Goal: Navigation & Orientation: Find specific page/section

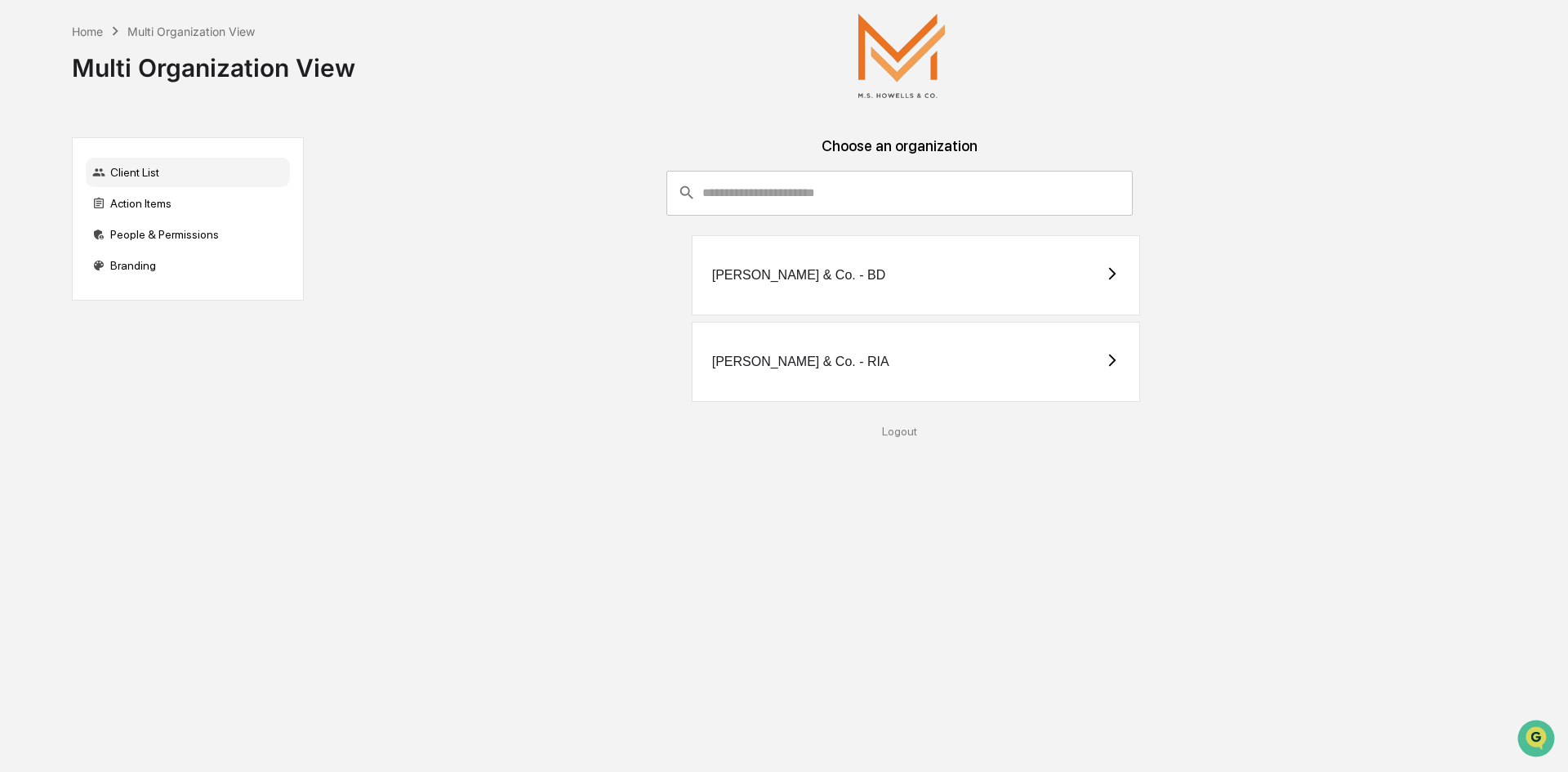
click at [868, 357] on div "[PERSON_NAME] & Co. - RIA" at bounding box center [916, 362] width 449 height 80
click at [190, 237] on div "People & Permissions" at bounding box center [187, 234] width 204 height 30
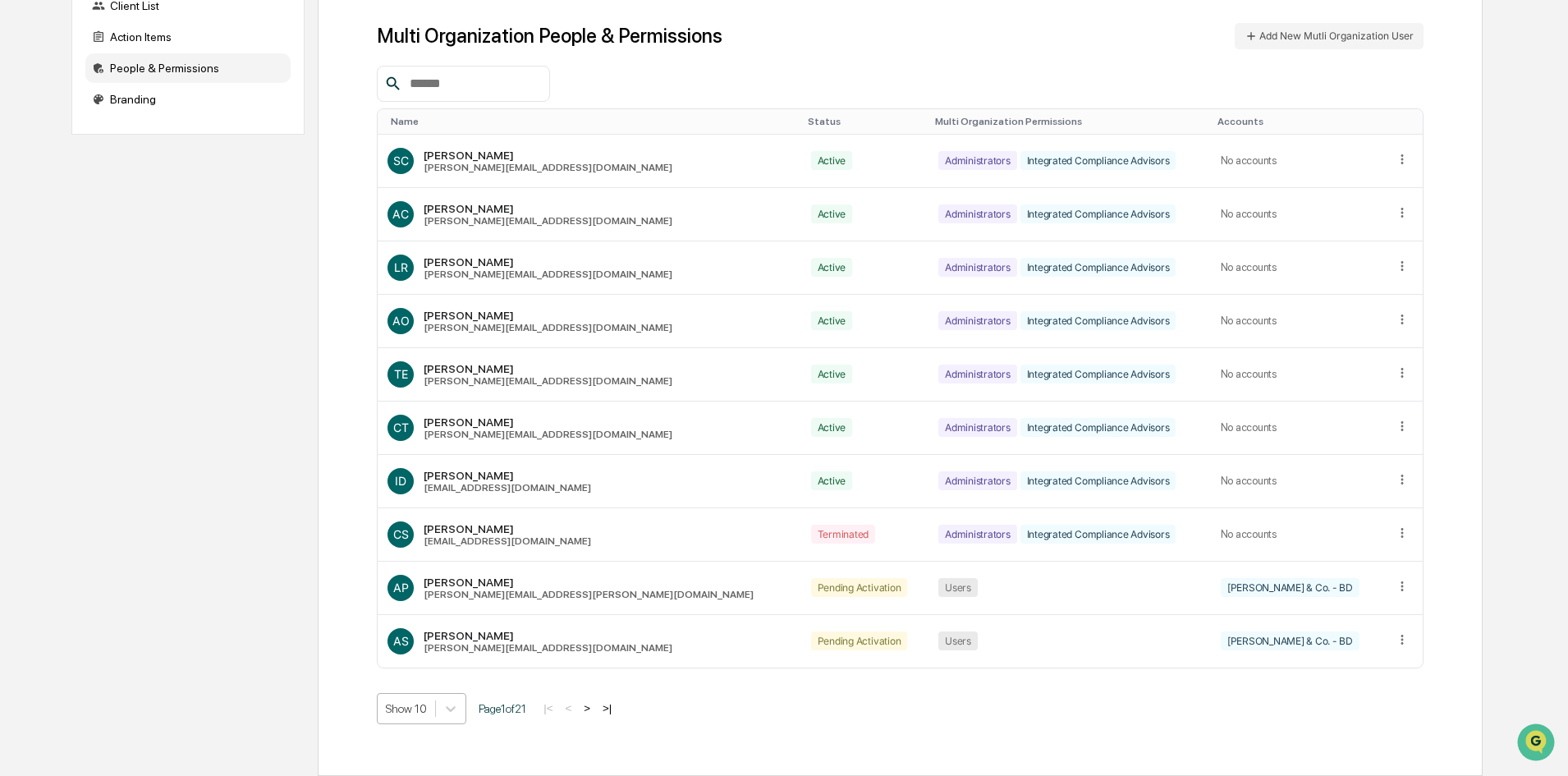
scroll to position [260, 0]
click at [403, 703] on body "Home Multi Organization View Multi Organization View Client List Action Items P…" at bounding box center [784, 304] width 1568 height 943
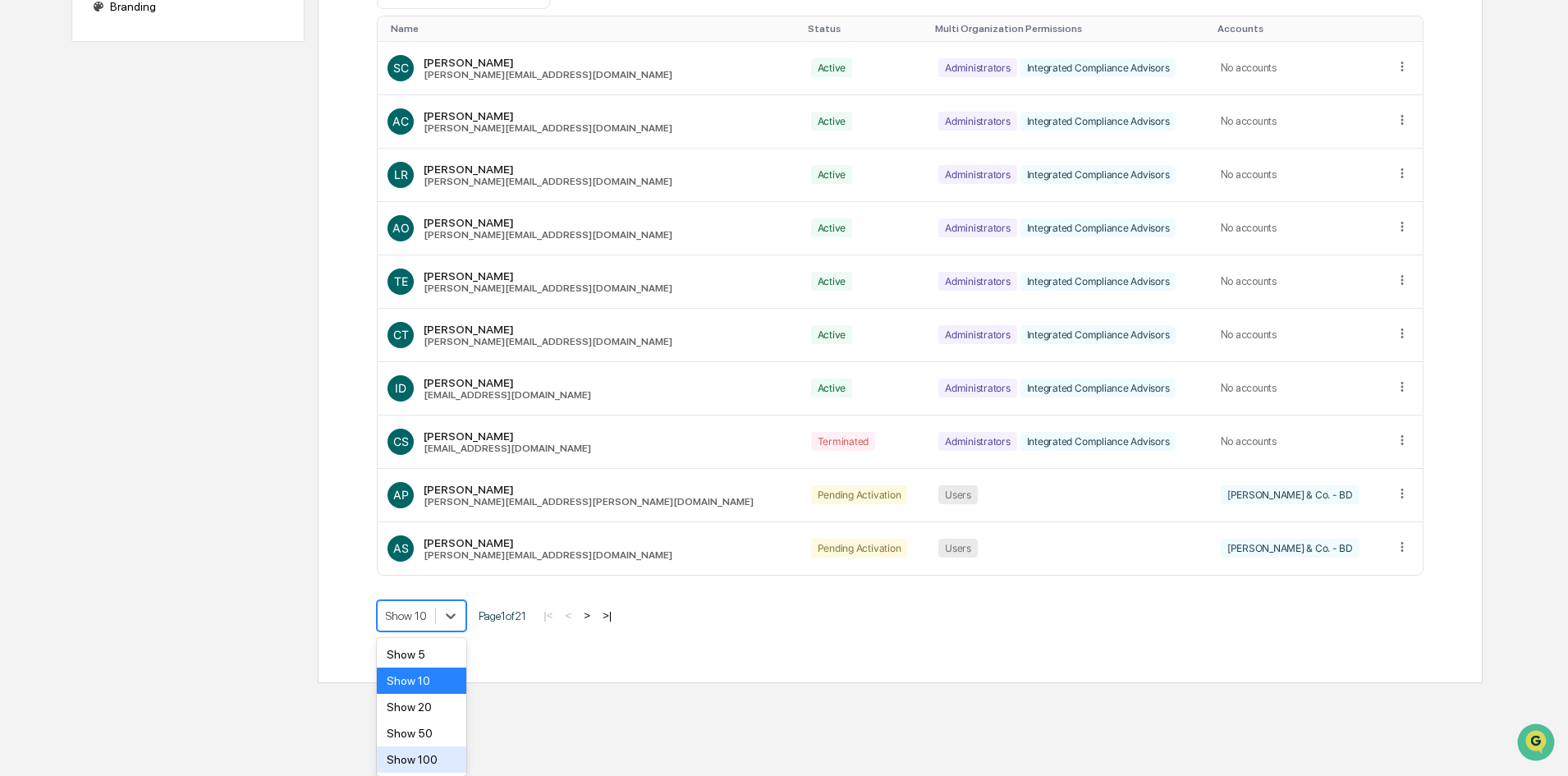
click at [425, 760] on div "Show 100" at bounding box center [421, 759] width 89 height 26
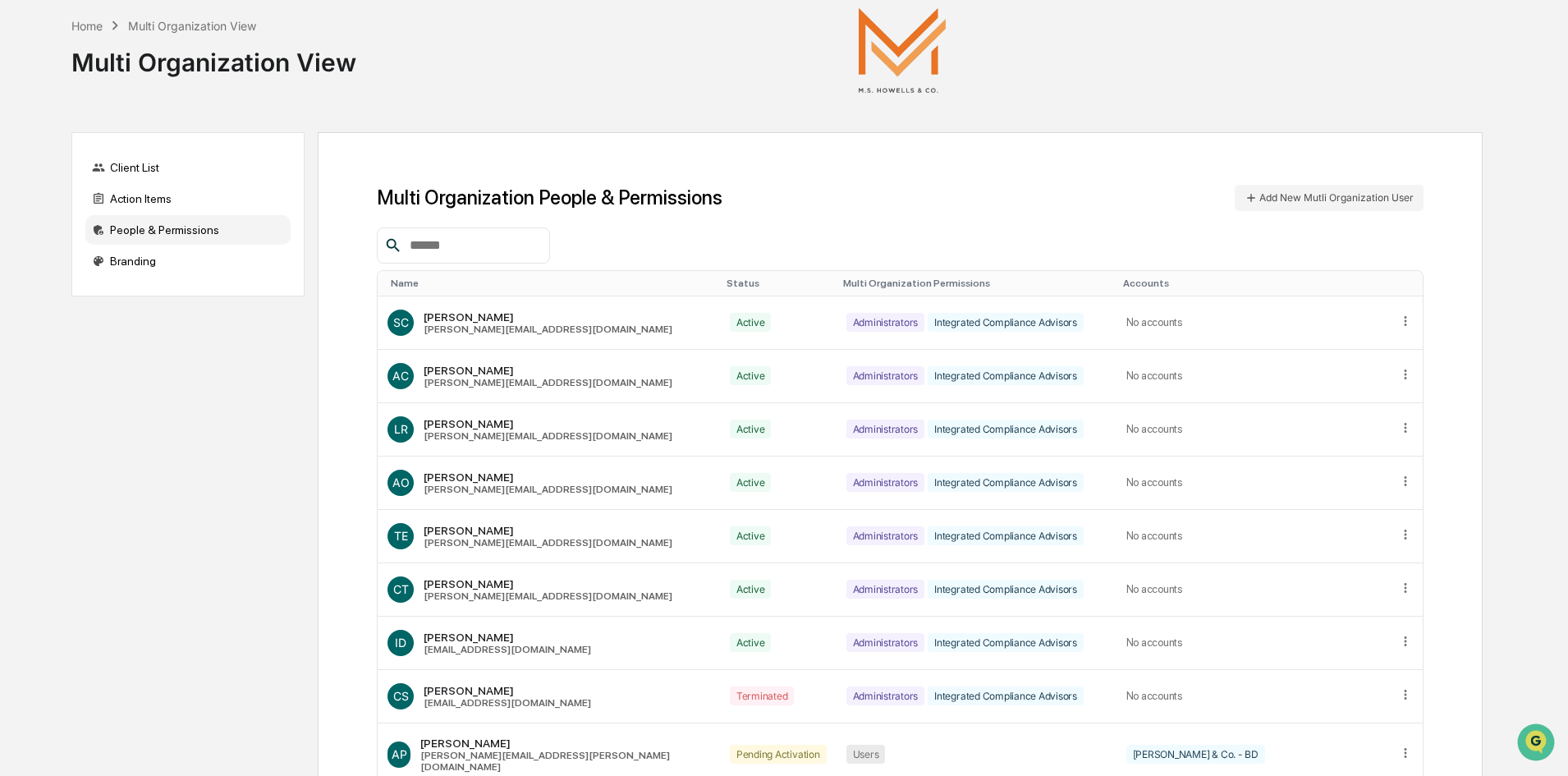
scroll to position [0, 0]
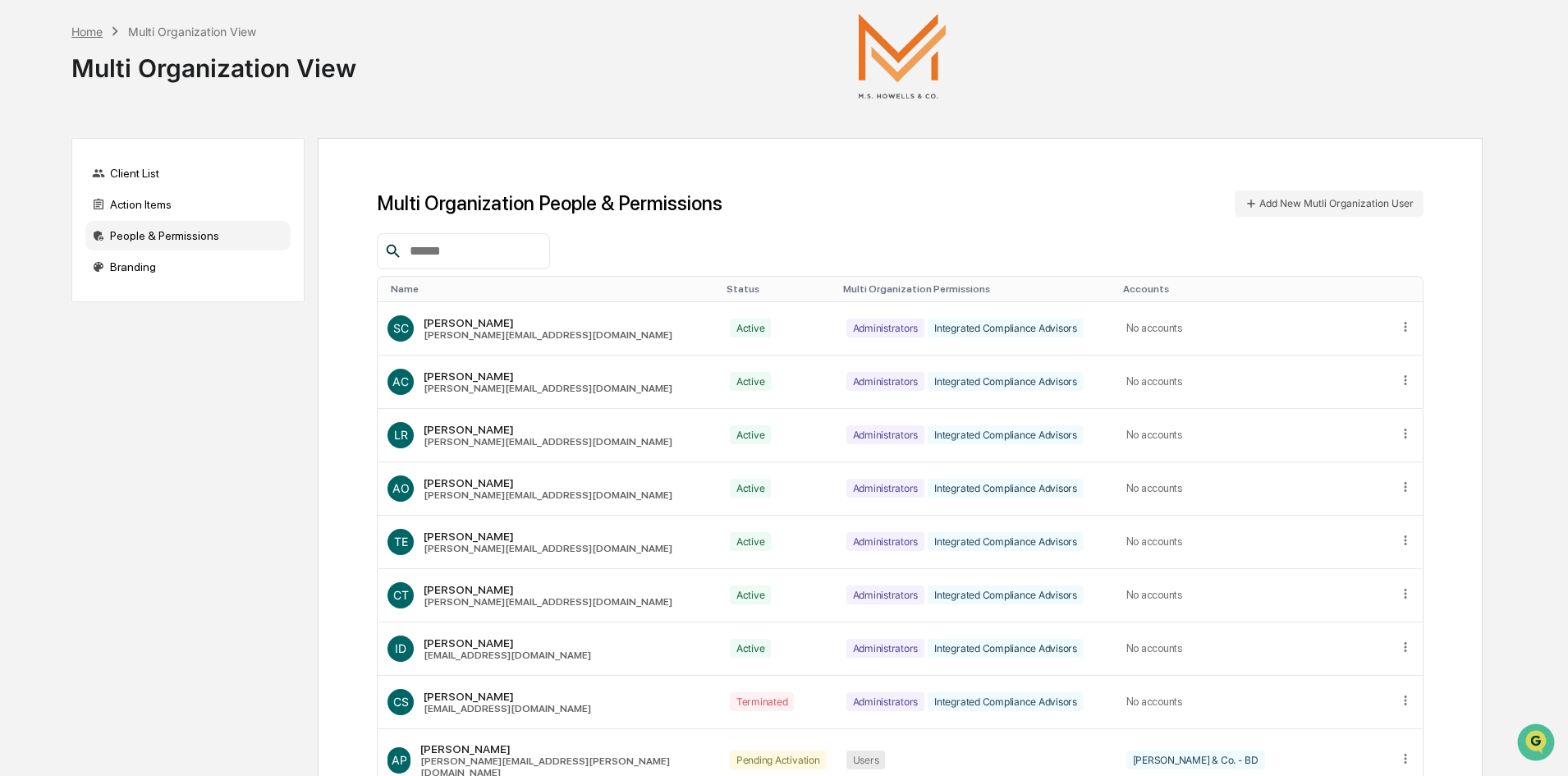
click at [95, 33] on div "Home" at bounding box center [88, 32] width 32 height 14
click at [85, 39] on div "Home Multi Organization View" at bounding box center [164, 31] width 184 height 18
click at [91, 26] on div "Home" at bounding box center [88, 32] width 32 height 14
click at [92, 32] on div "Home" at bounding box center [88, 32] width 32 height 14
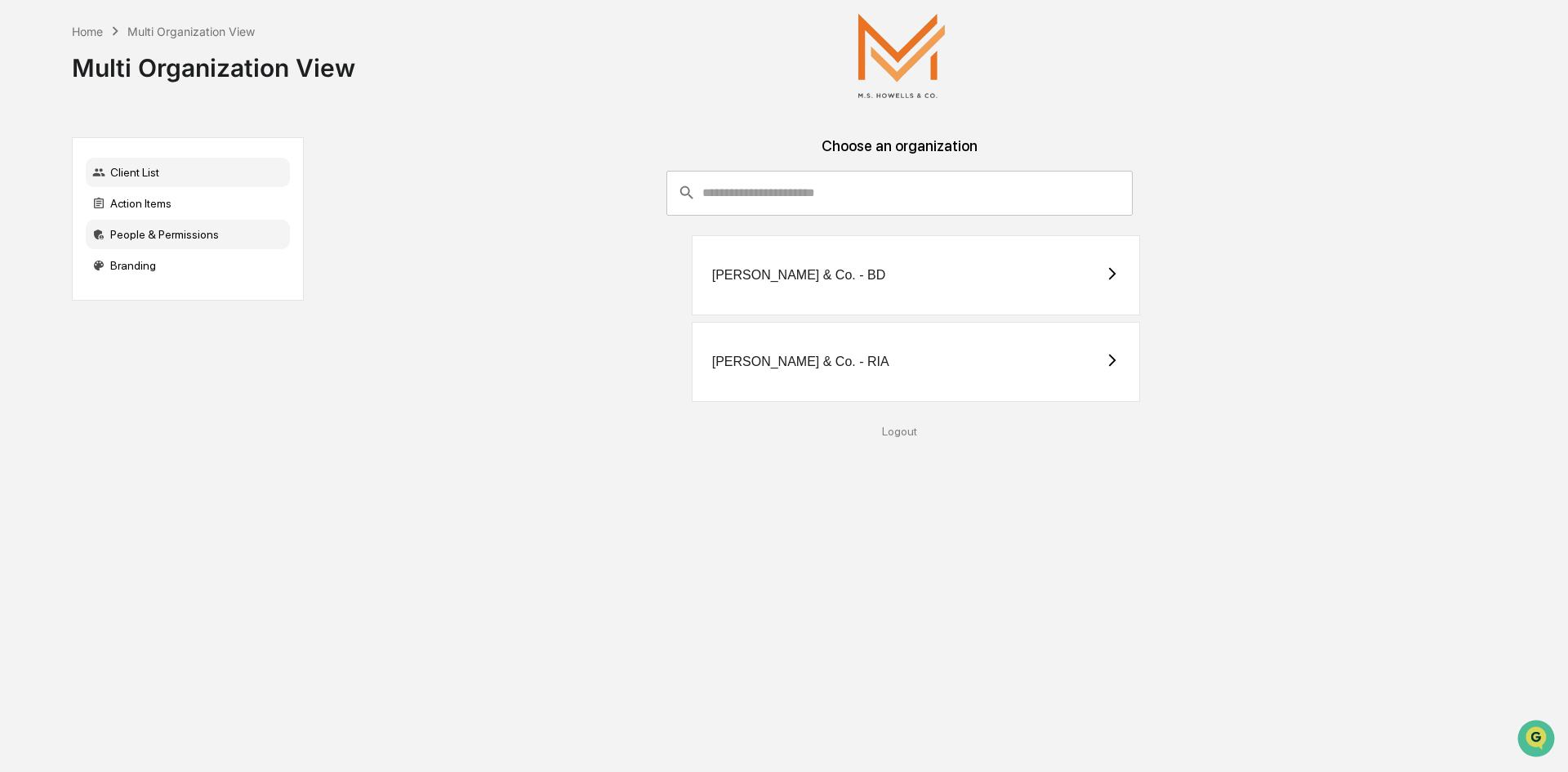
click at [171, 231] on div "People & Permissions" at bounding box center [187, 234] width 204 height 30
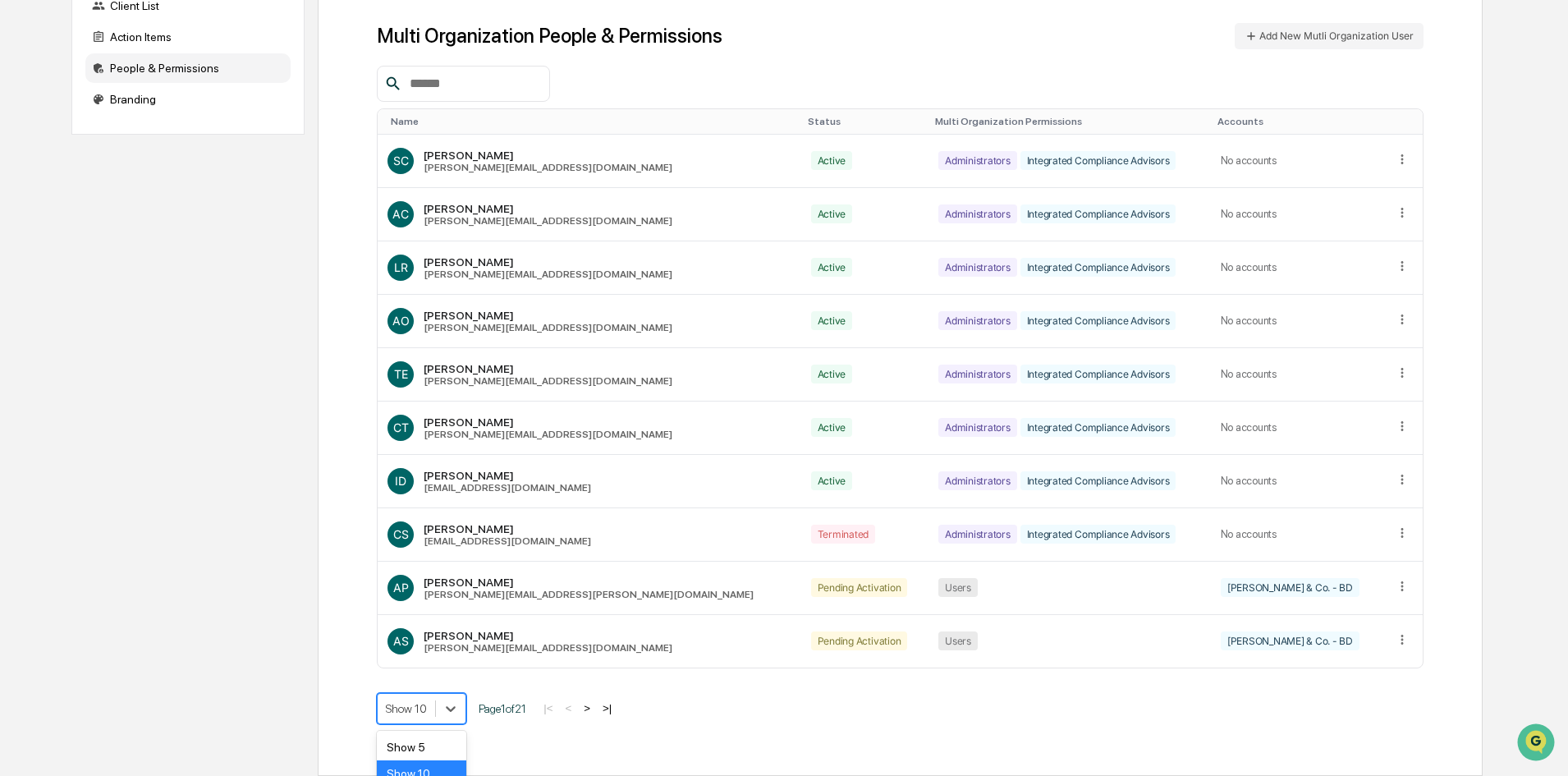
scroll to position [260, 0]
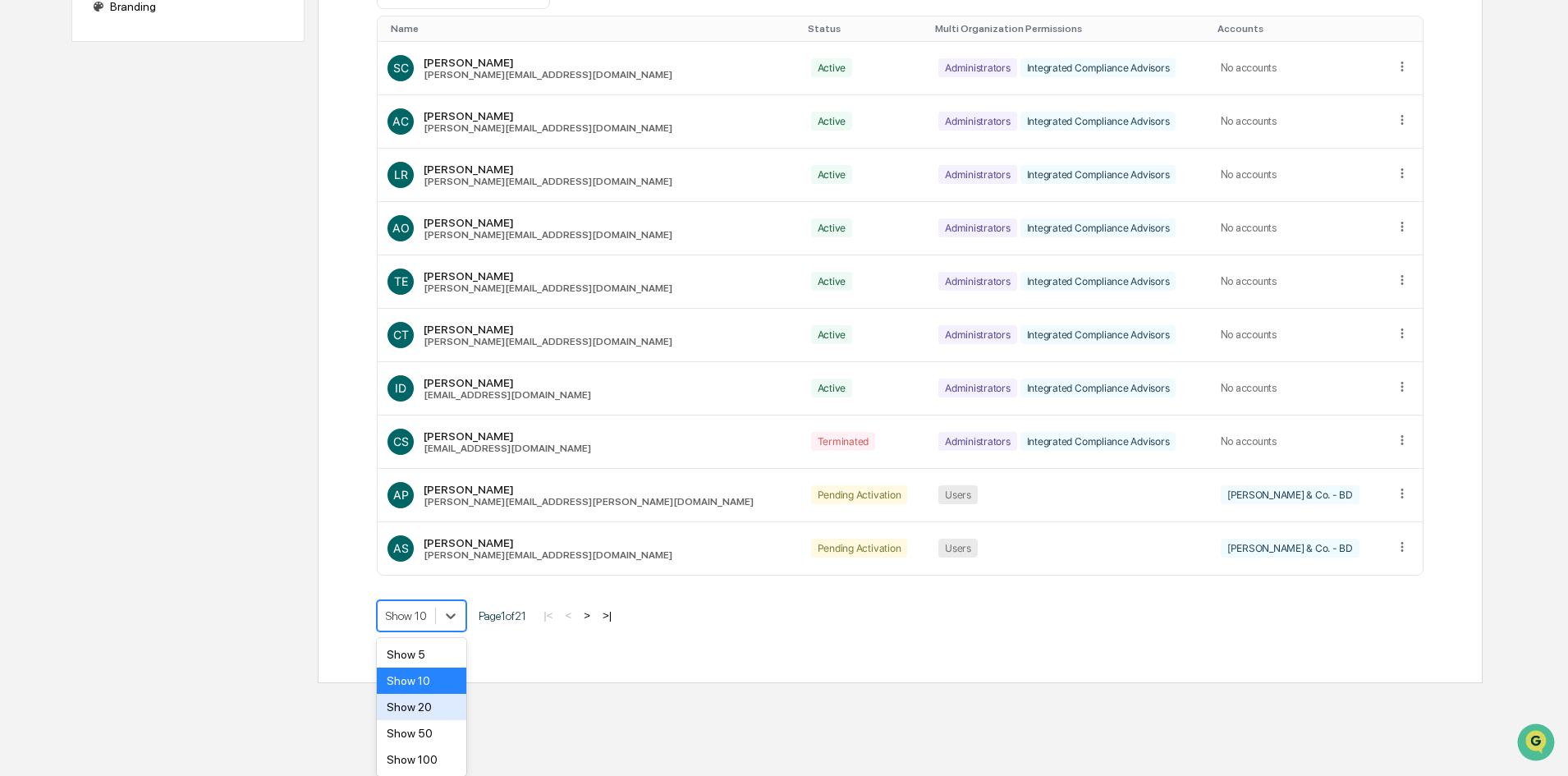
click at [411, 683] on body "Home Multi Organization View Multi Organization View Client List Action Items P…" at bounding box center [784, 211] width 1568 height 943
click at [439, 764] on div "Show 100" at bounding box center [421, 759] width 89 height 26
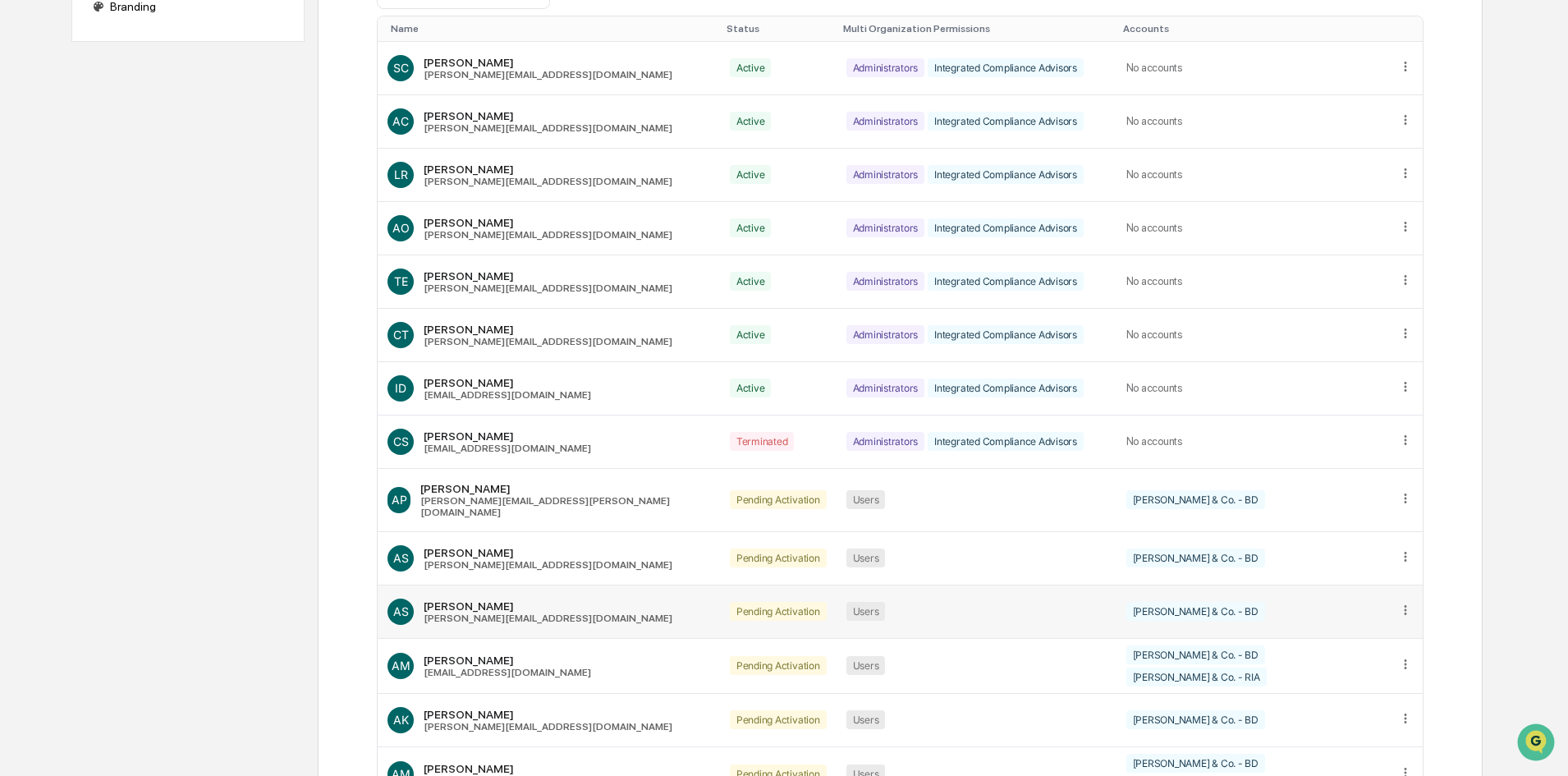
scroll to position [0, 0]
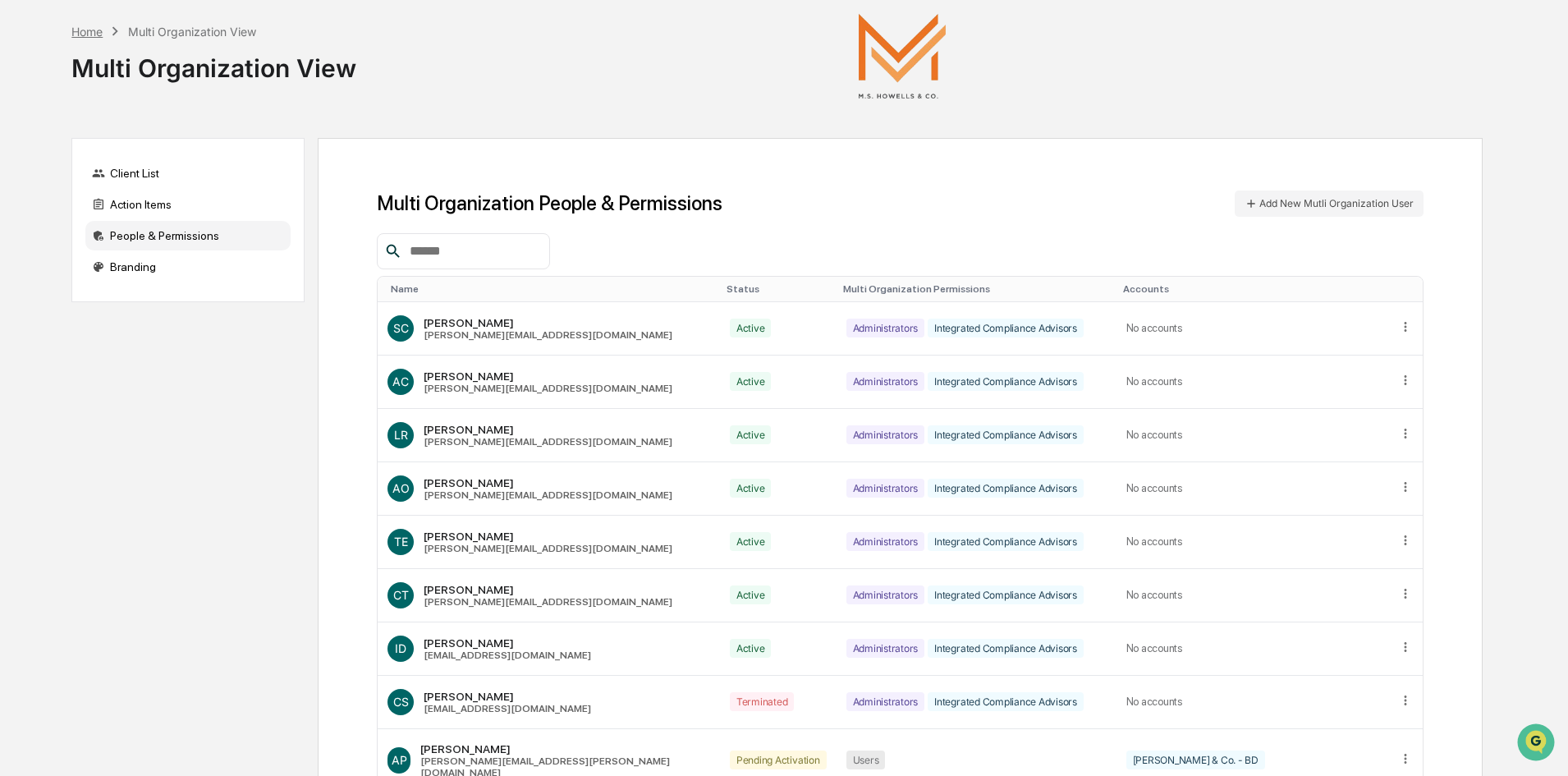
click at [90, 29] on div "Home" at bounding box center [88, 32] width 32 height 14
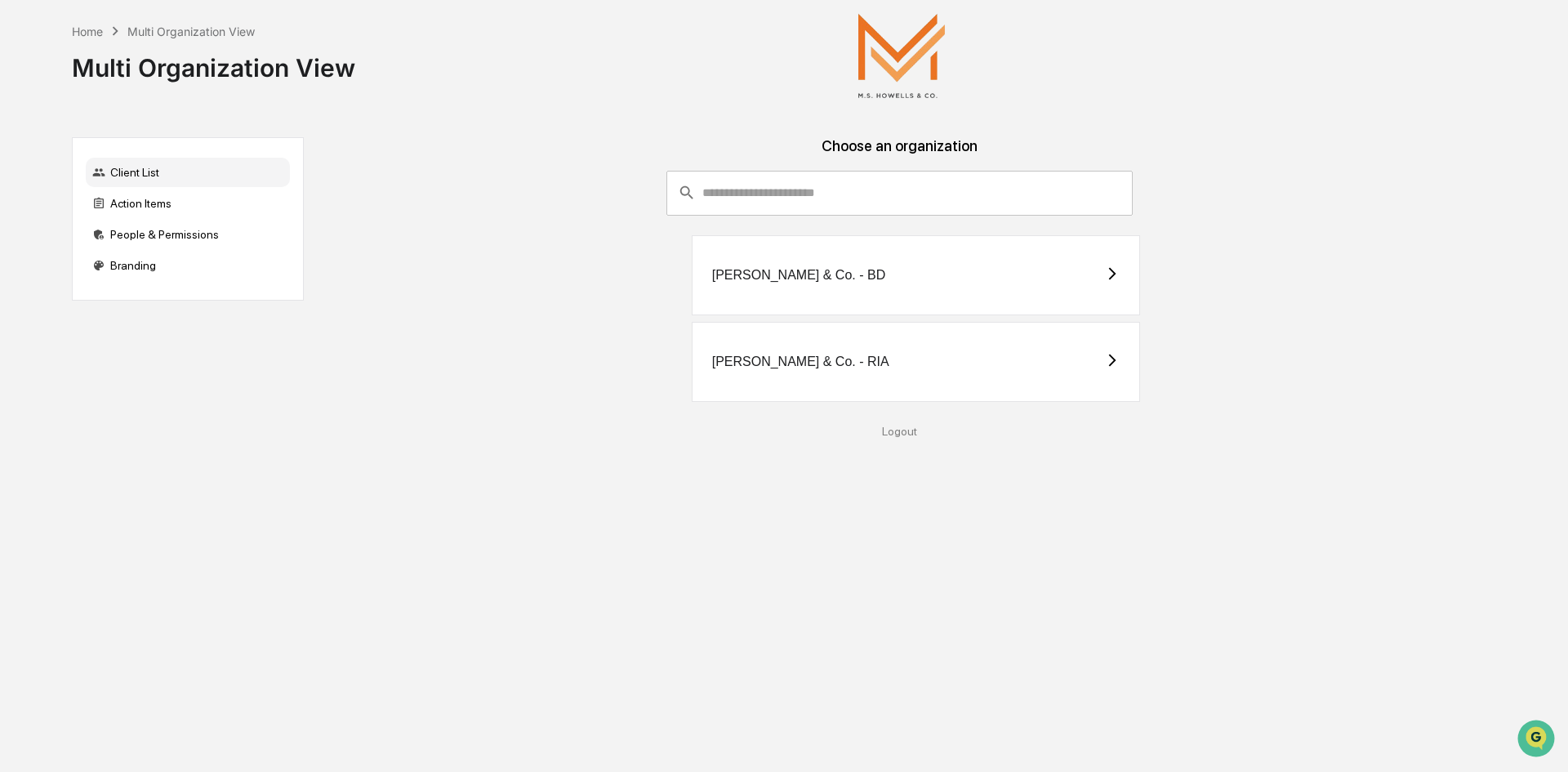
click at [886, 381] on div "[PERSON_NAME] & Co. - RIA" at bounding box center [916, 362] width 449 height 80
